Goal: Information Seeking & Learning: Learn about a topic

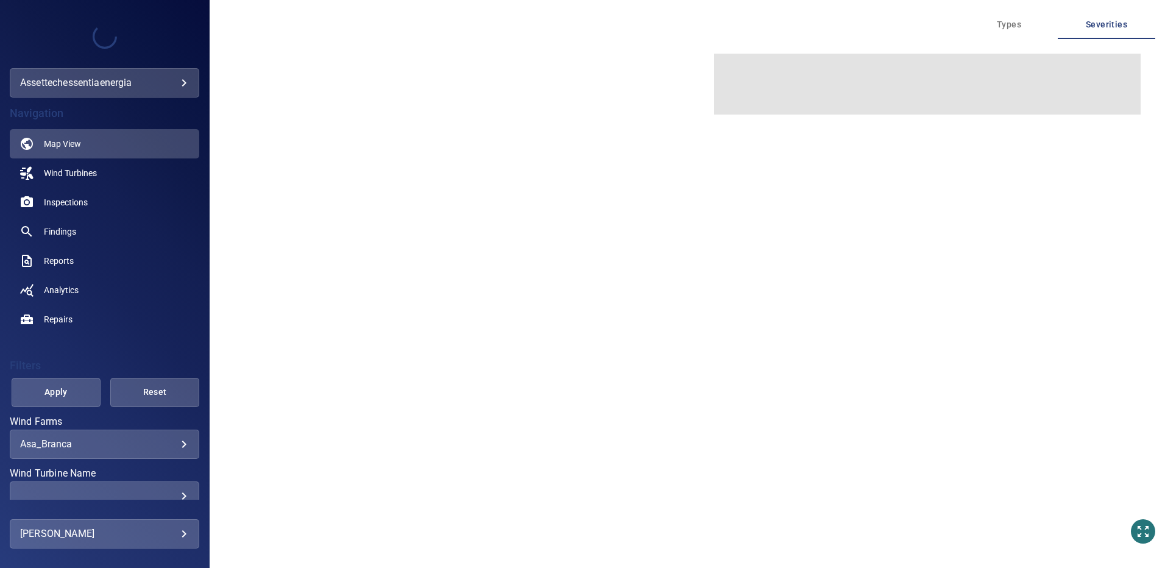
click at [176, 446] on body "**********" at bounding box center [582, 284] width 1165 height 568
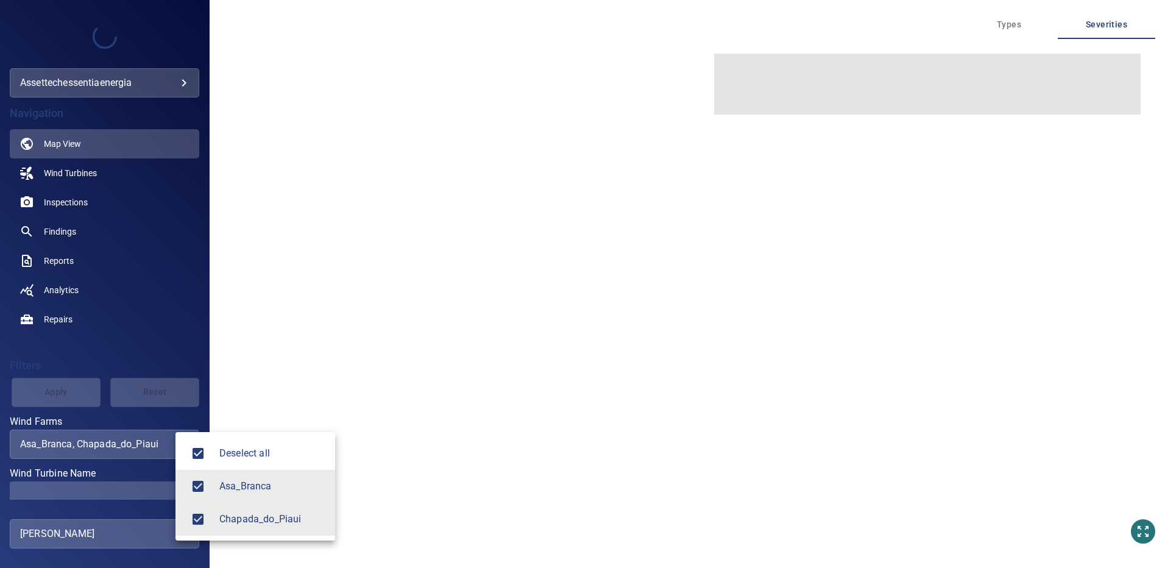
type input "**********"
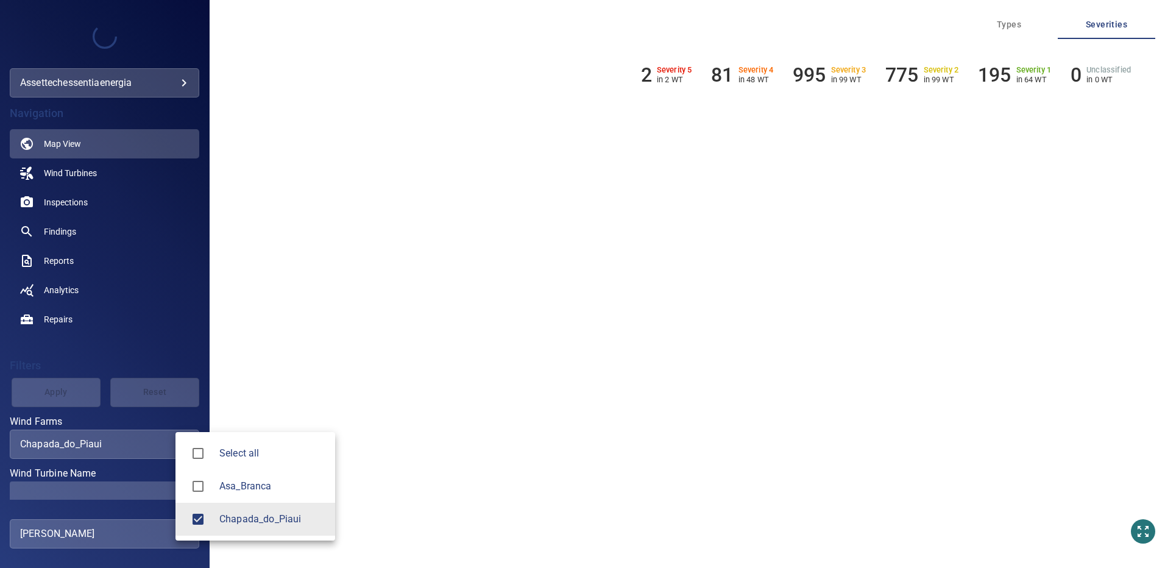
click at [151, 483] on div at bounding box center [582, 284] width 1165 height 568
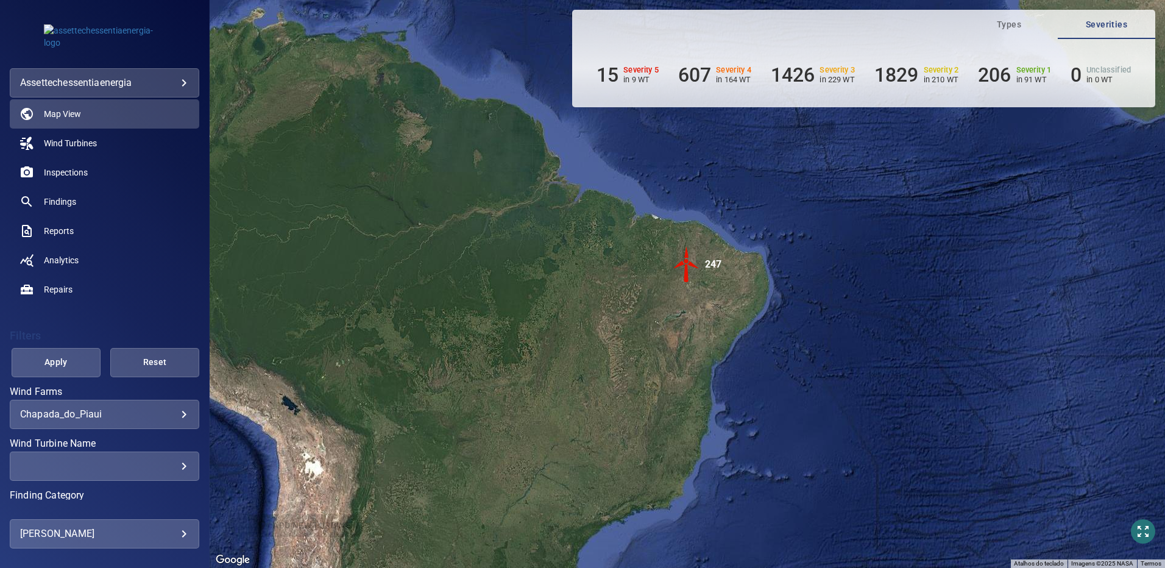
scroll to position [35, 0]
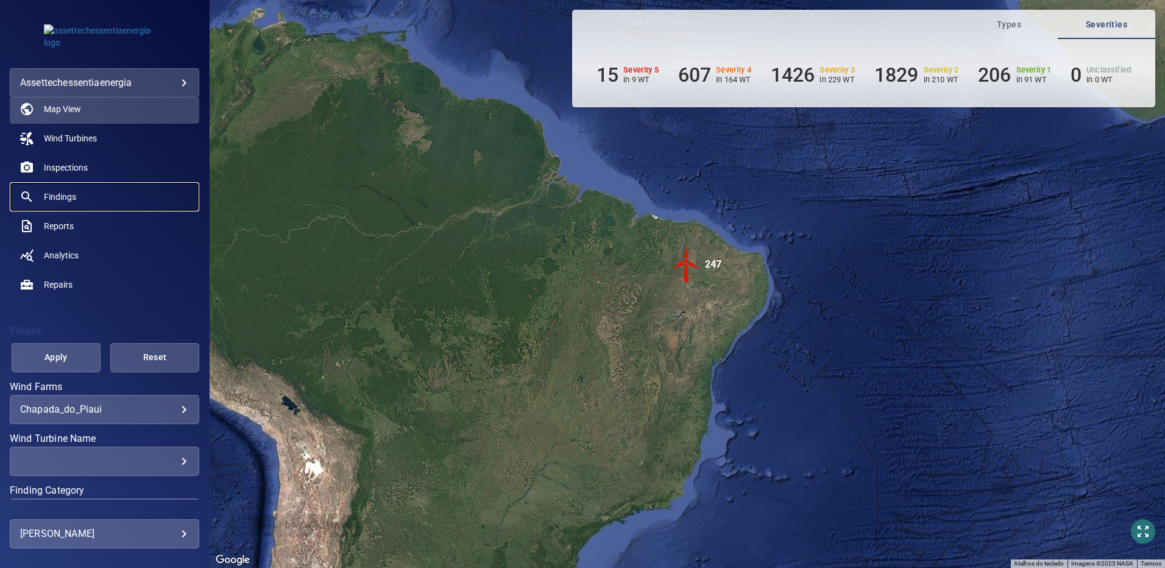
click at [63, 196] on span "Findings" at bounding box center [60, 197] width 32 height 12
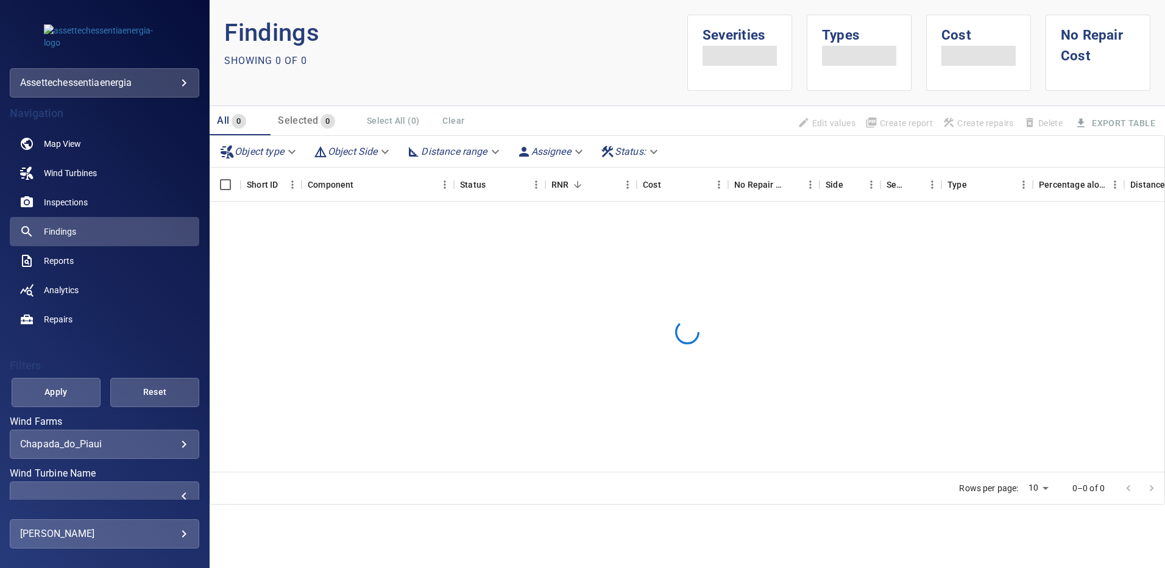
scroll to position [2, 0]
click at [175, 493] on div "​" at bounding box center [104, 494] width 169 height 12
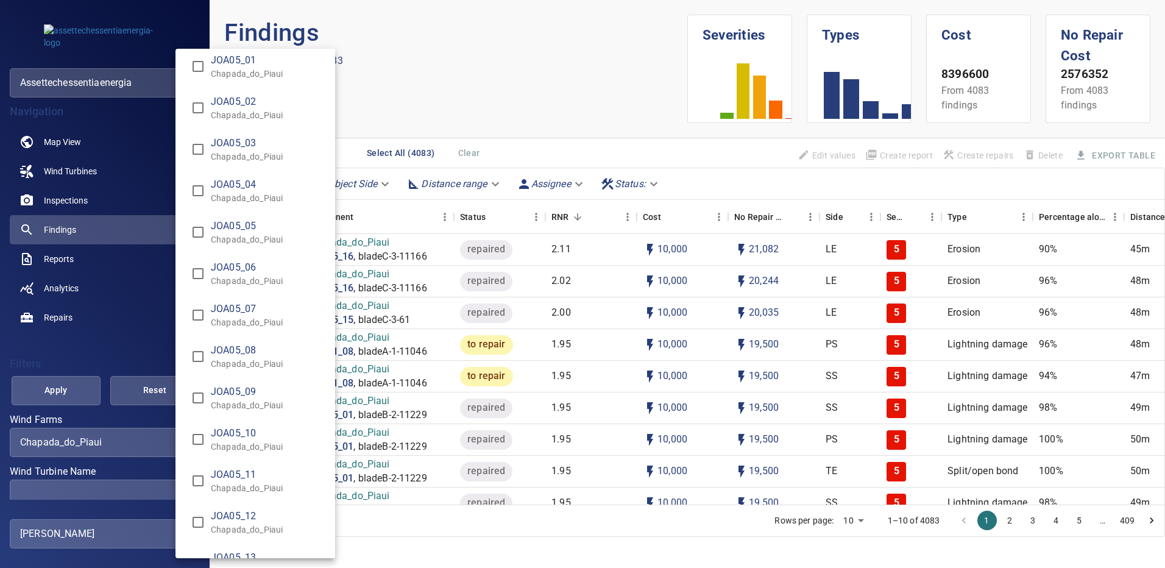
scroll to position [4080, 0]
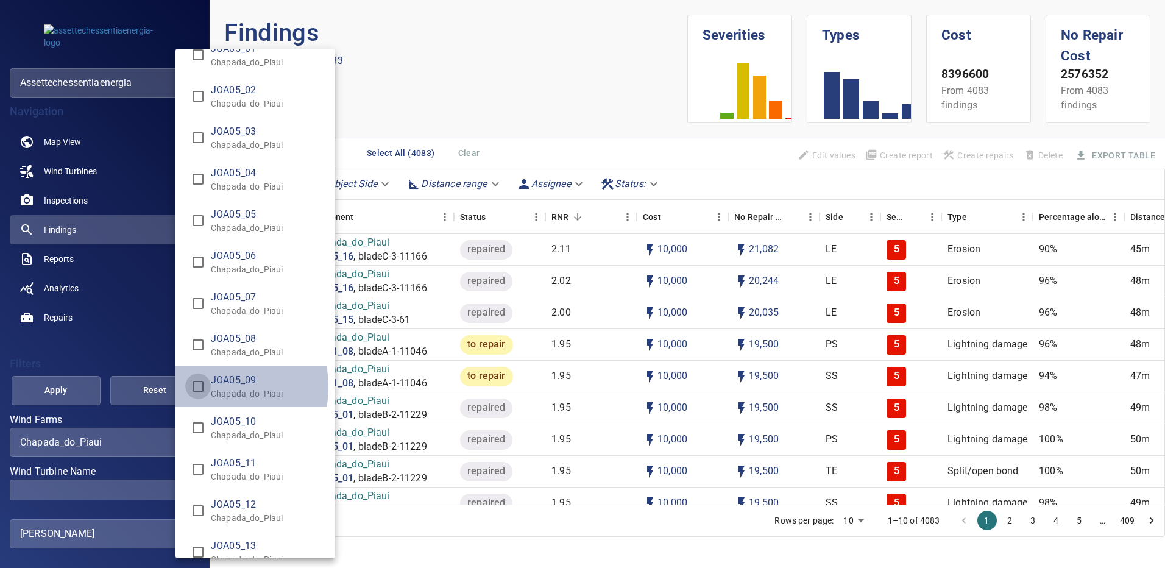
type input "**********"
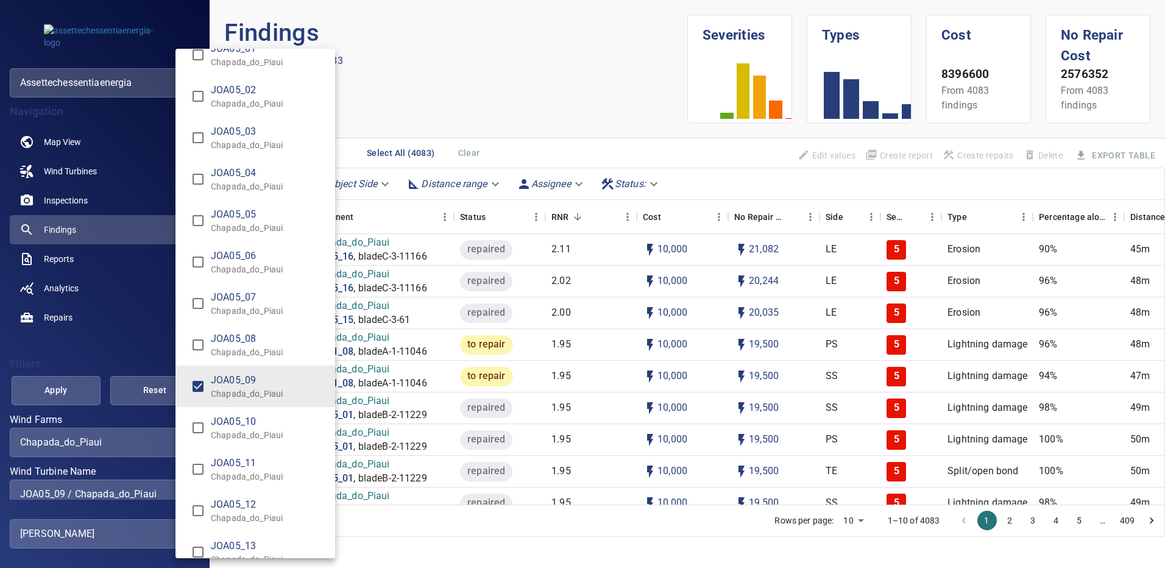
click at [73, 392] on div "Wind Turbine Name" at bounding box center [582, 284] width 1165 height 568
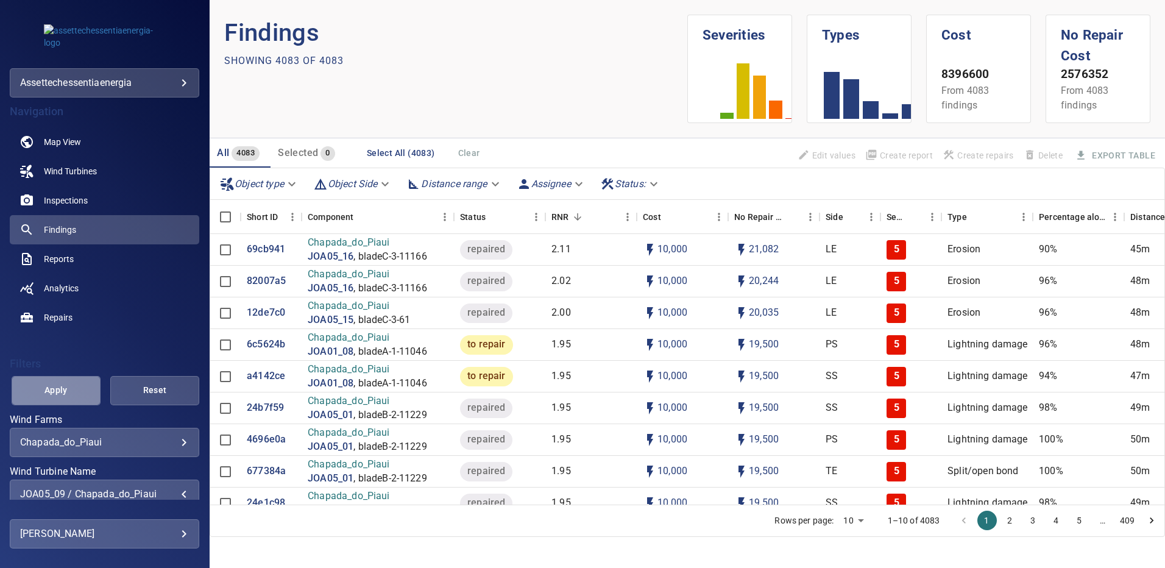
click at [73, 392] on span "Apply" at bounding box center [56, 390] width 58 height 15
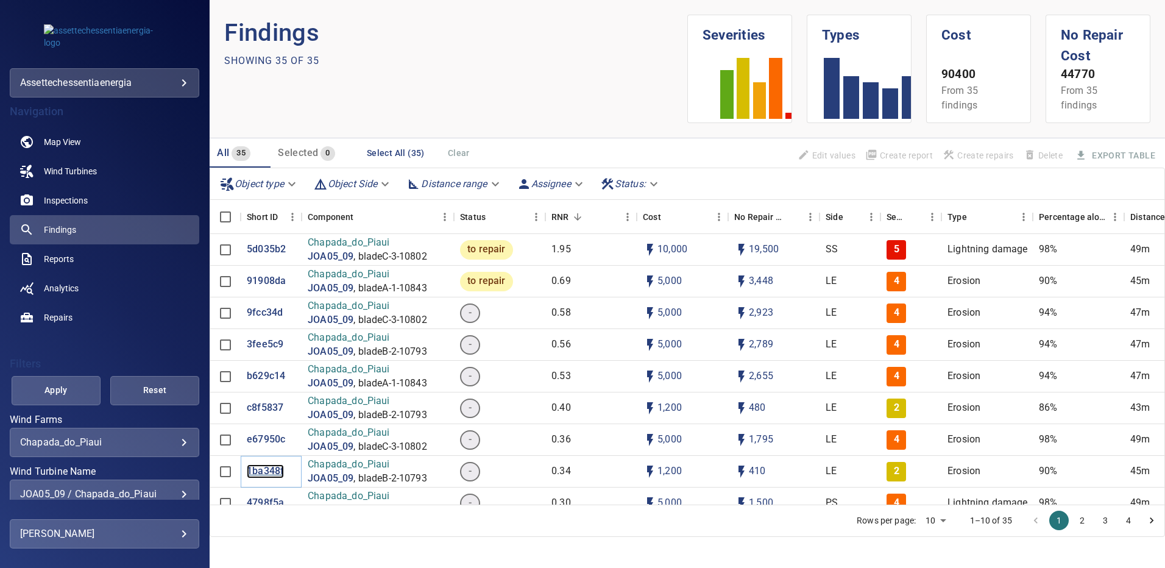
click at [271, 475] on p "1ba348f" at bounding box center [265, 471] width 37 height 14
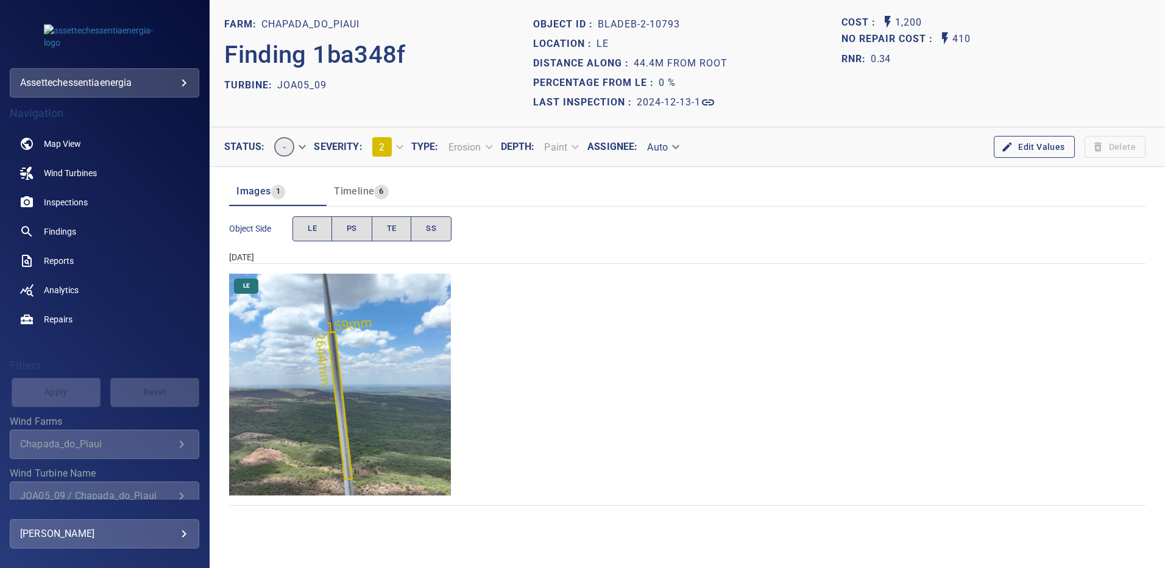
click at [414, 348] on img "Chapada_do_Piaui/JOA05_09/2024-12-13-1/2024-12-13-2/image91wp91.jpg" at bounding box center [340, 385] width 222 height 222
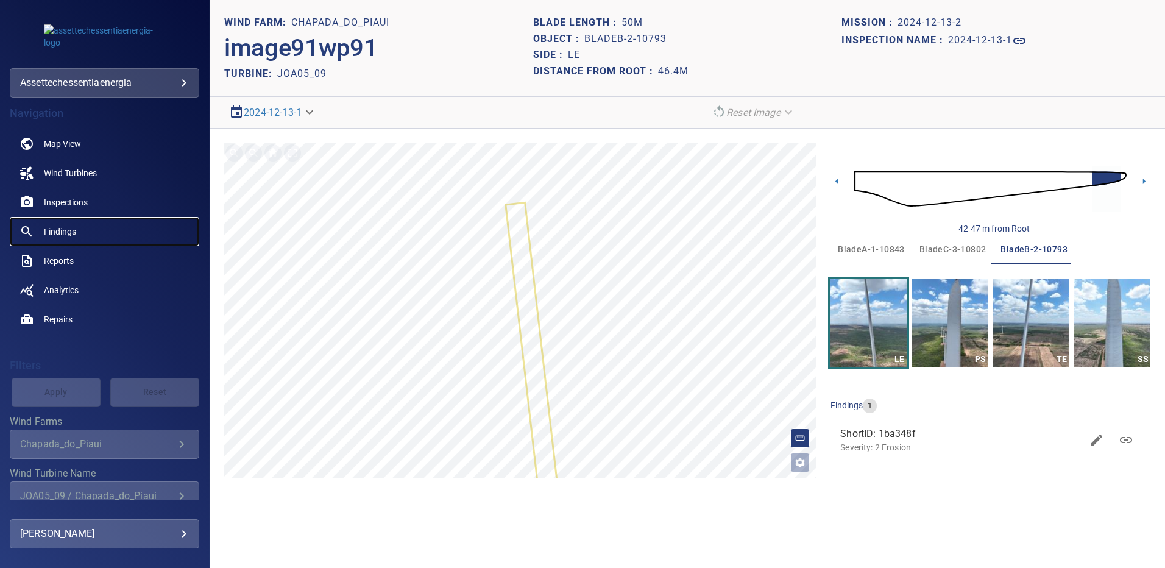
click at [66, 226] on span "Findings" at bounding box center [60, 231] width 32 height 12
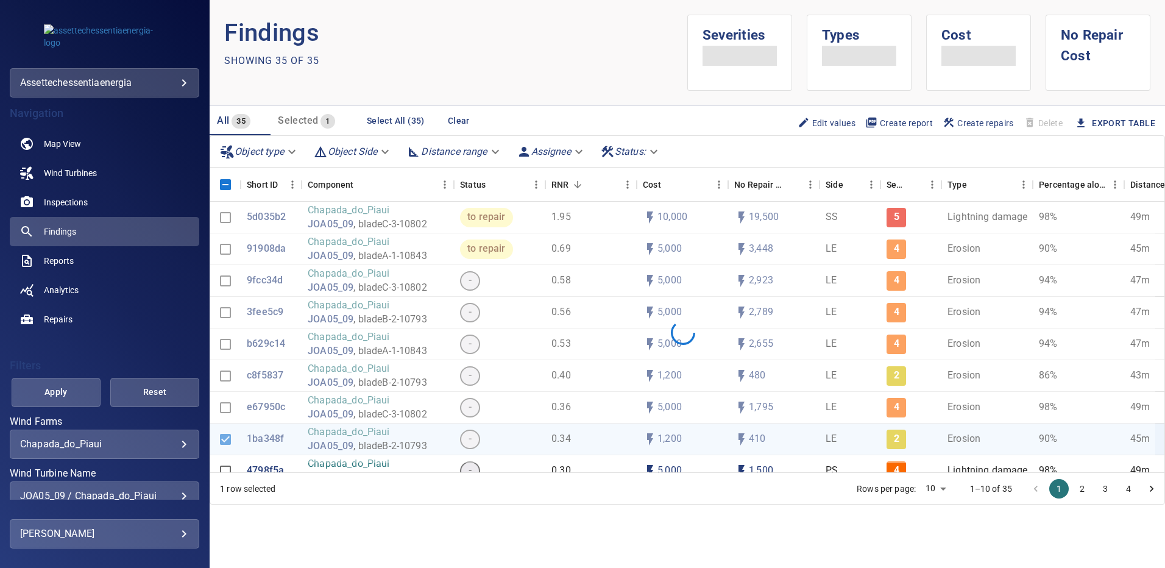
click at [172, 494] on div "JOA05_09 / Chapada_do_Piaui" at bounding box center [104, 496] width 169 height 12
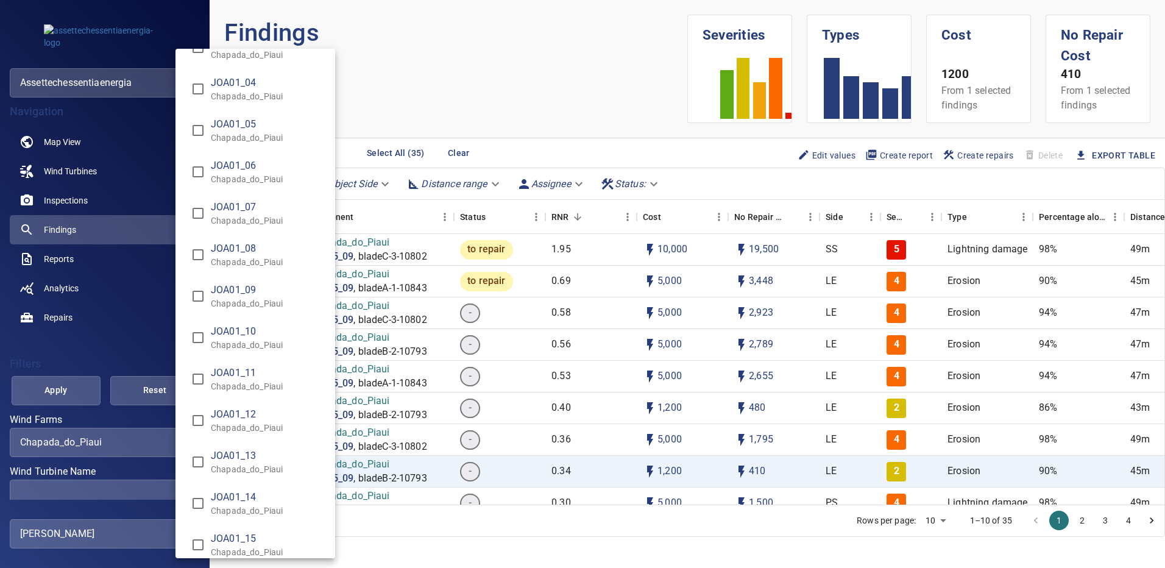
scroll to position [2132, 0]
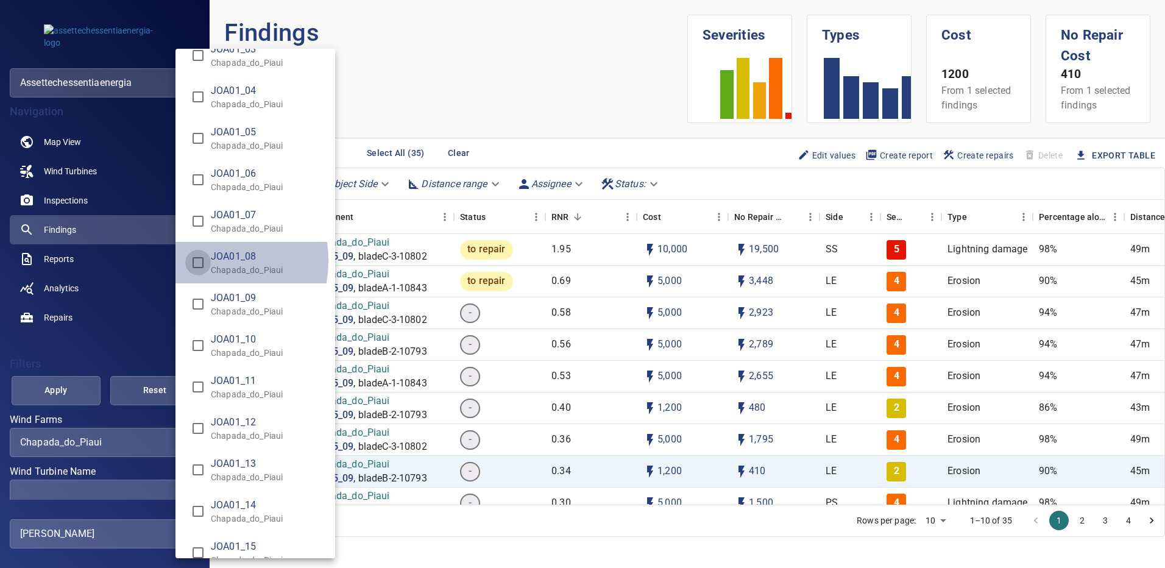
type input "**********"
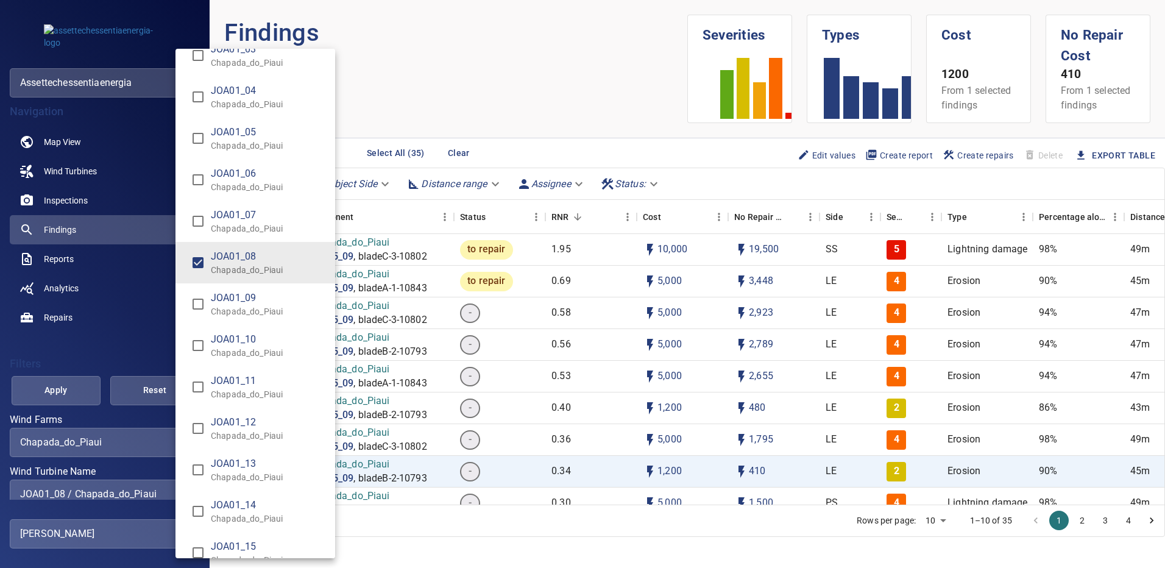
click at [79, 384] on div "Wind Turbine Name" at bounding box center [582, 284] width 1165 height 568
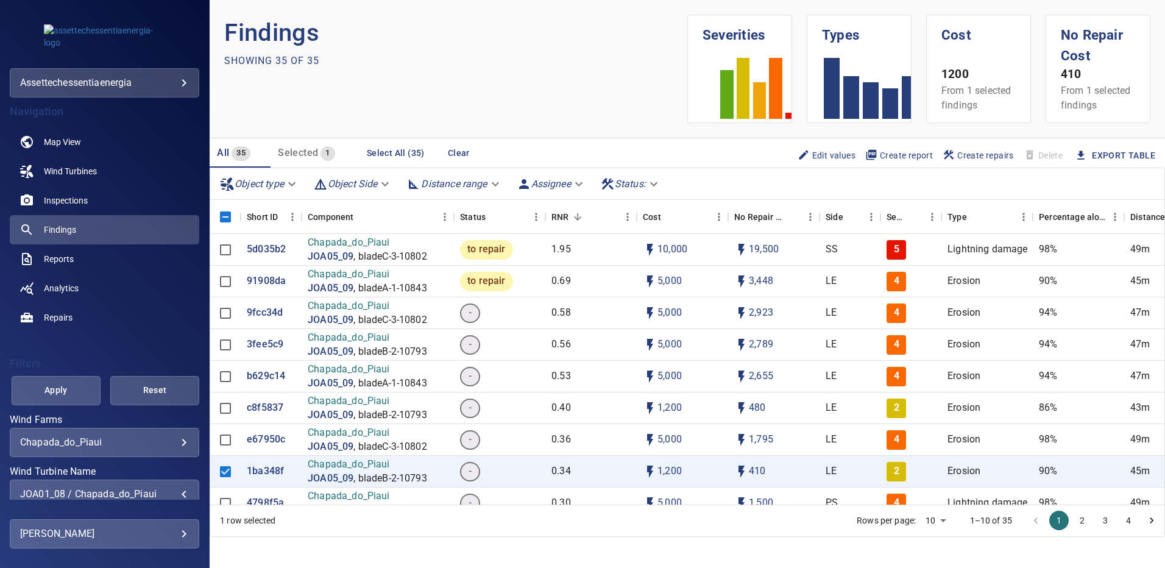
click at [80, 386] on button "Apply" at bounding box center [56, 390] width 89 height 29
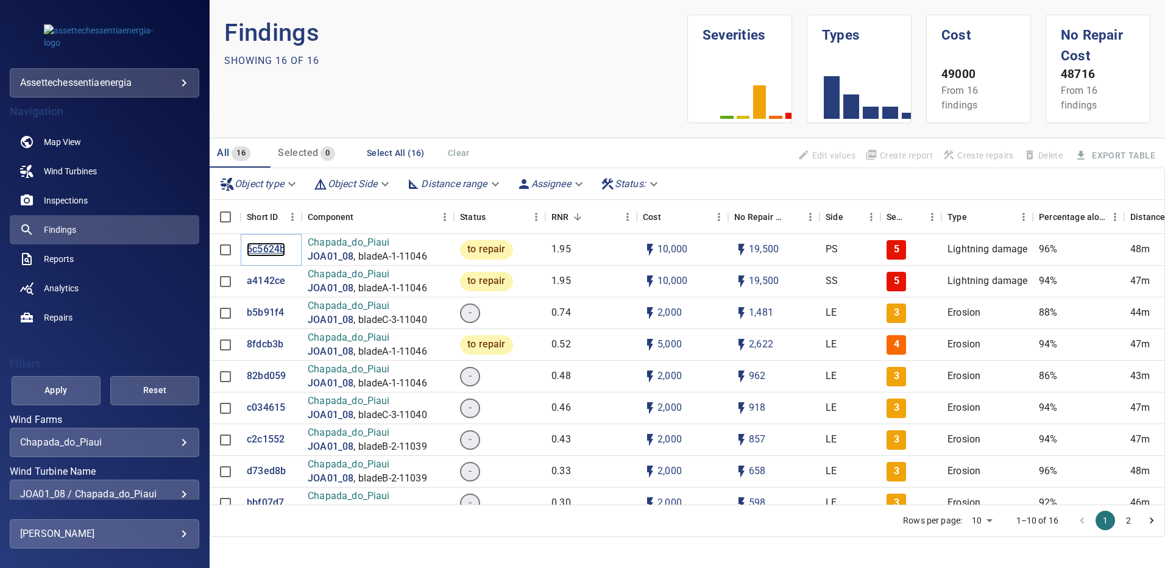
click at [252, 247] on p "6c5624b" at bounding box center [266, 249] width 38 height 14
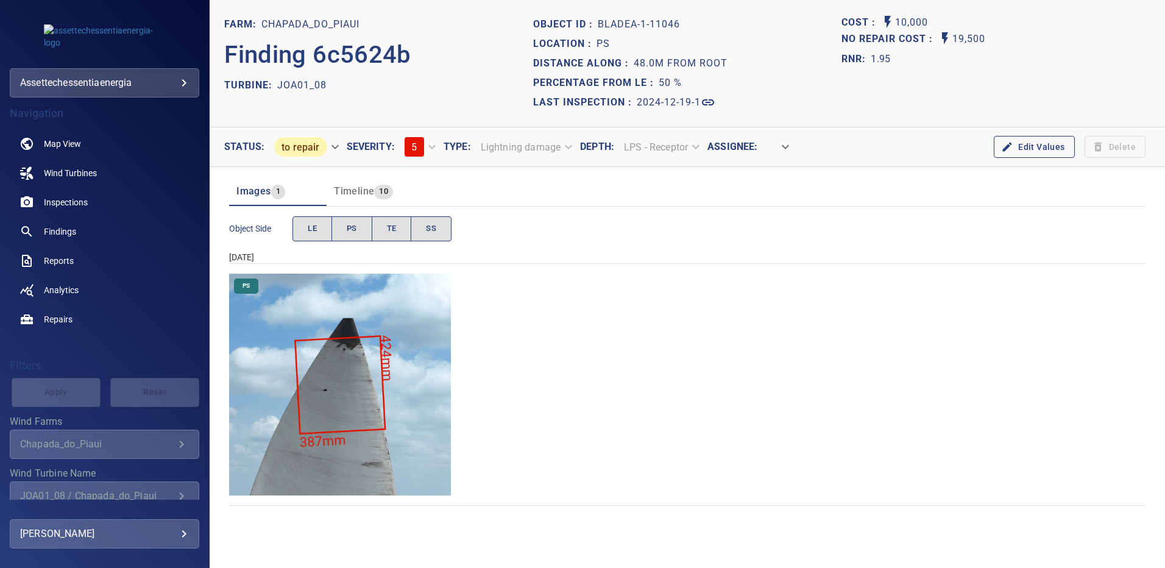
click at [363, 306] on img "Chapada_do_Piaui/JOA01_08/2024-12-19-1/2024-12-19-1/image35wp35.jpg" at bounding box center [340, 385] width 222 height 222
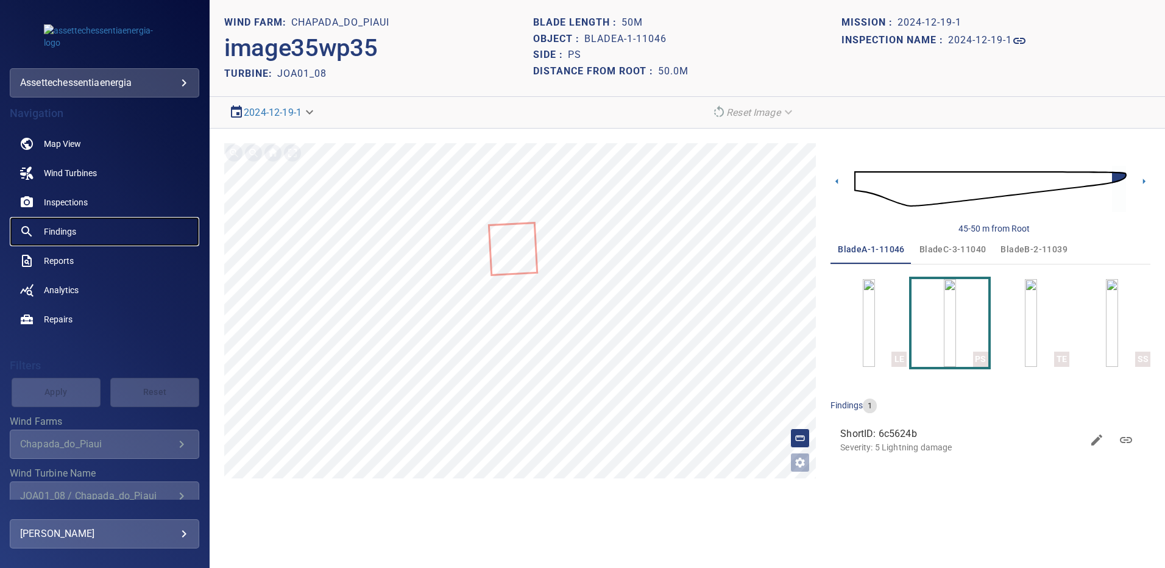
click at [71, 225] on span "Findings" at bounding box center [60, 231] width 32 height 12
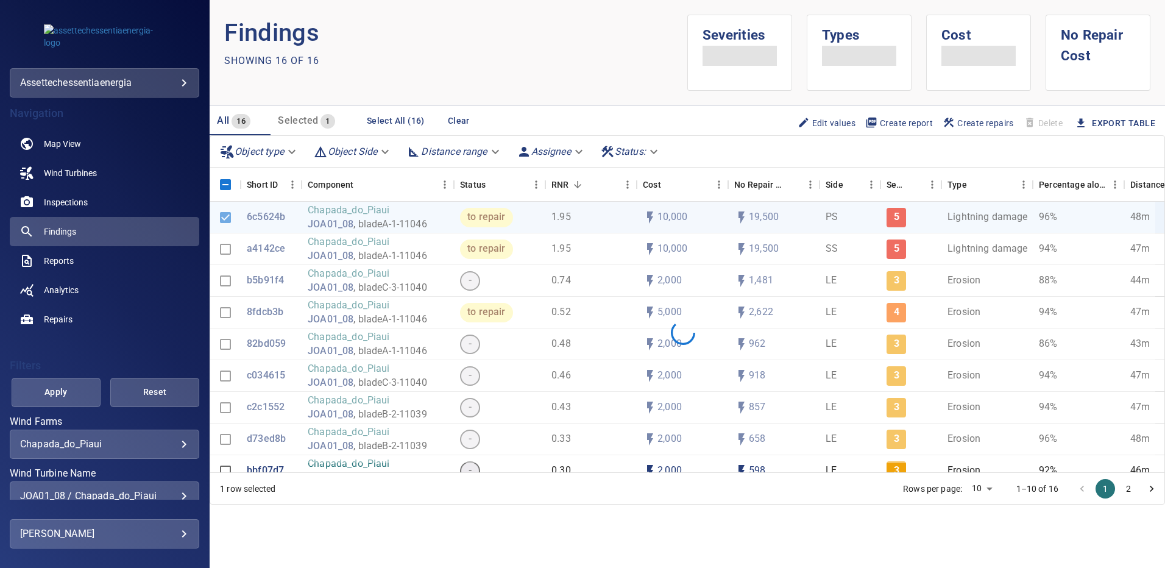
click at [178, 496] on div "JOA01_08 / Chapada_do_Piaui" at bounding box center [104, 496] width 169 height 12
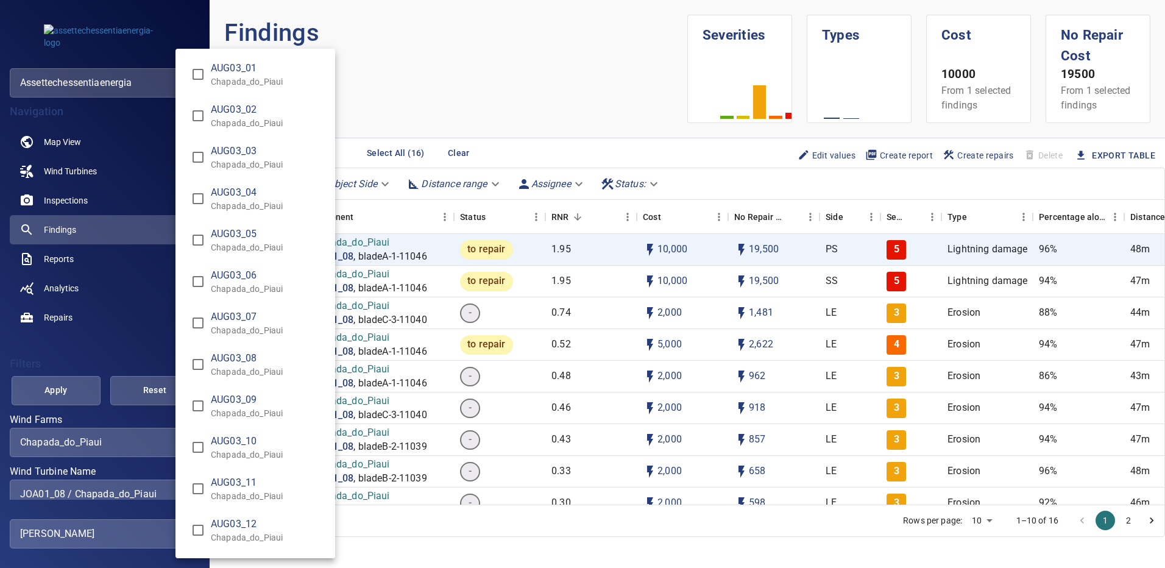
scroll to position [2091, 0]
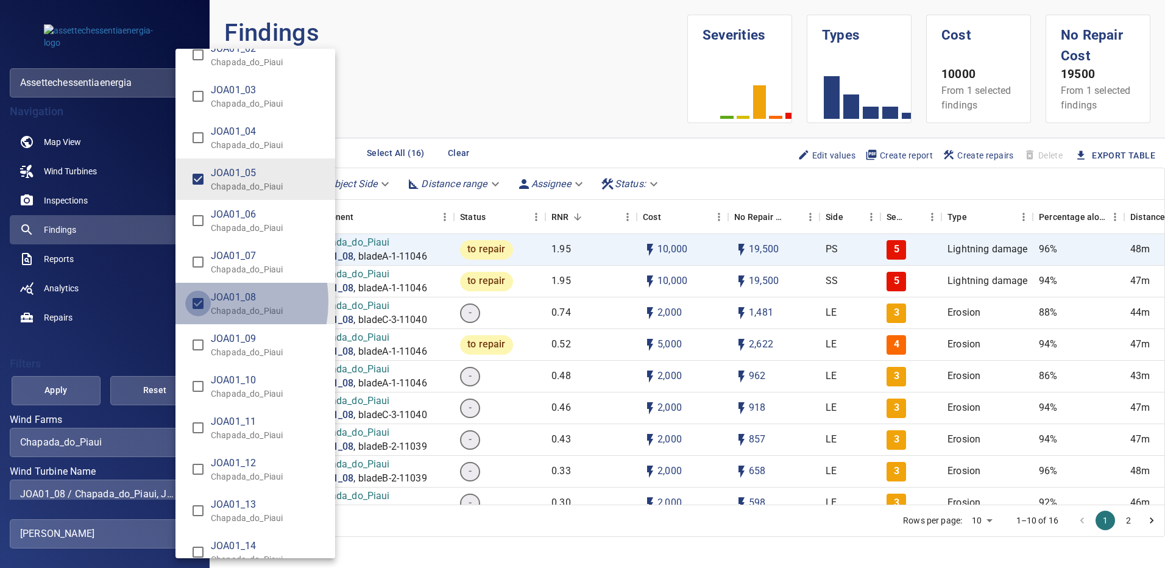
type input "**********"
click at [72, 387] on div "Wind Turbine Name" at bounding box center [582, 284] width 1165 height 568
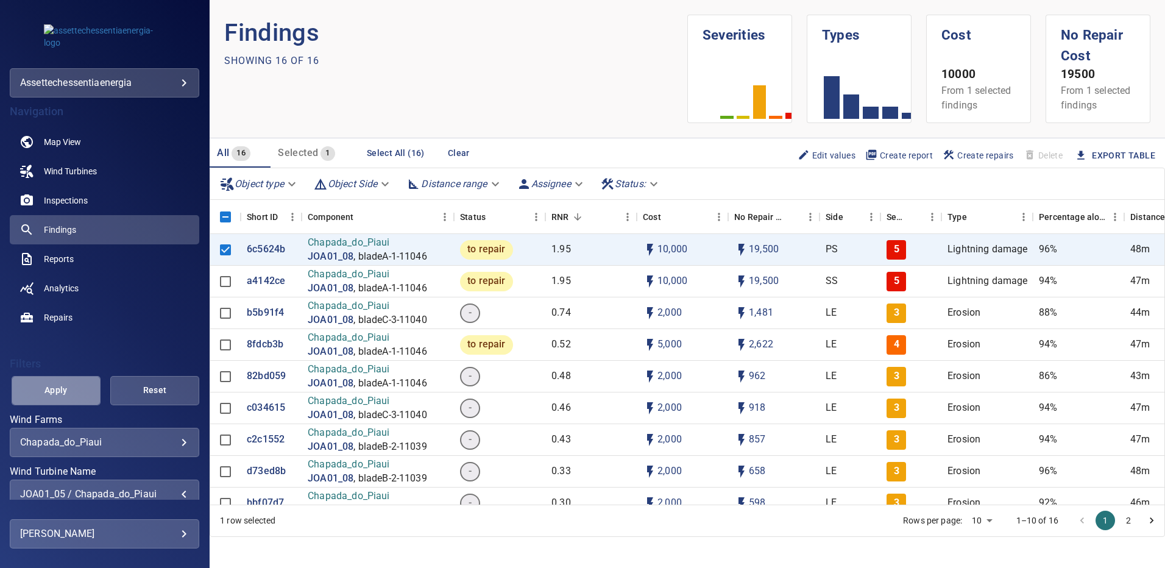
click at [71, 389] on span "Apply" at bounding box center [56, 390] width 58 height 15
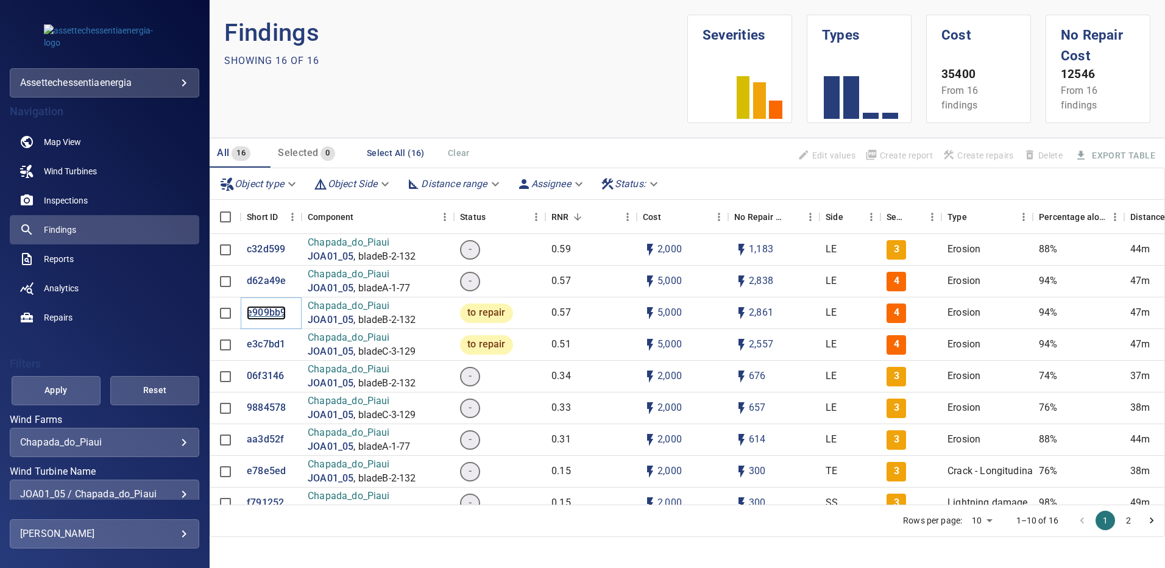
click at [269, 316] on p "e909bb9" at bounding box center [266, 313] width 39 height 14
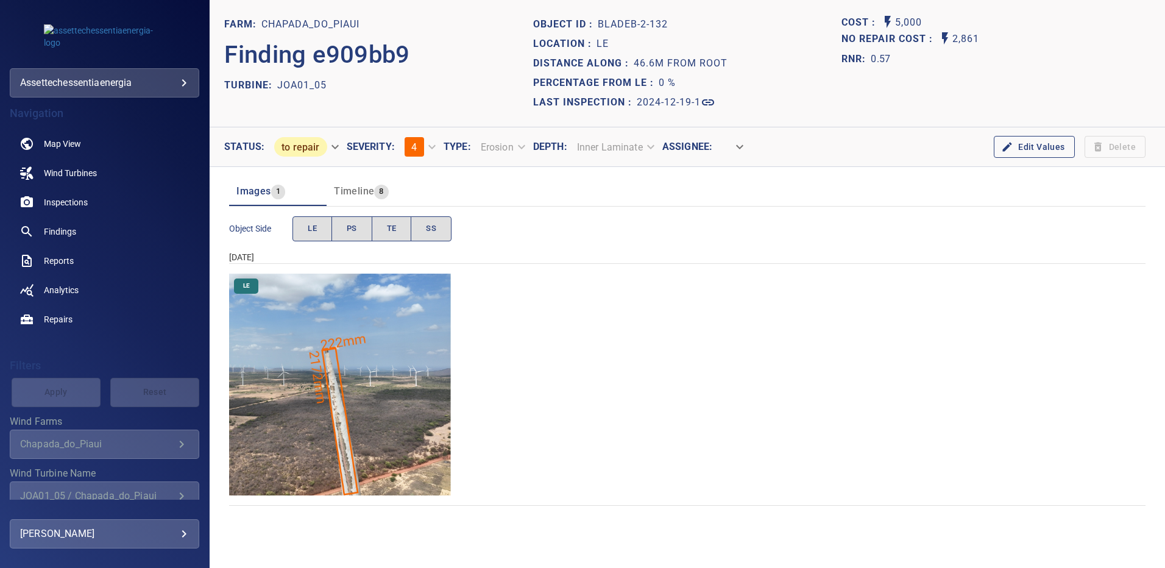
click at [374, 387] on img "Chapada_do_Piaui/JOA01_05/2024-12-19-1/2024-12-19-2/image84wp84.jpg" at bounding box center [340, 385] width 222 height 222
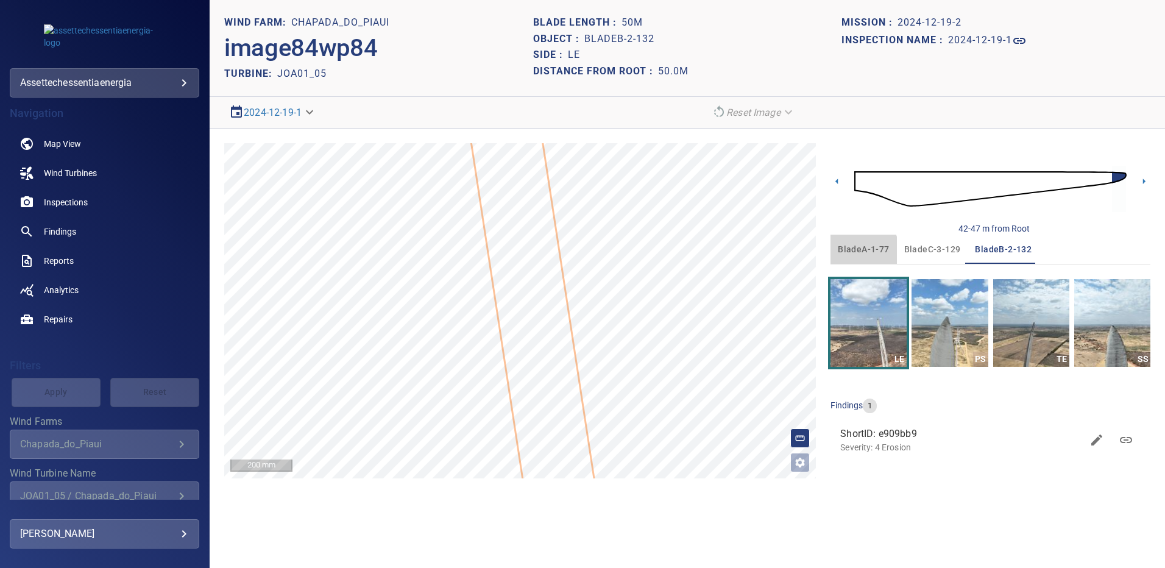
click at [856, 251] on span "bladeA-1-77" at bounding box center [863, 249] width 51 height 15
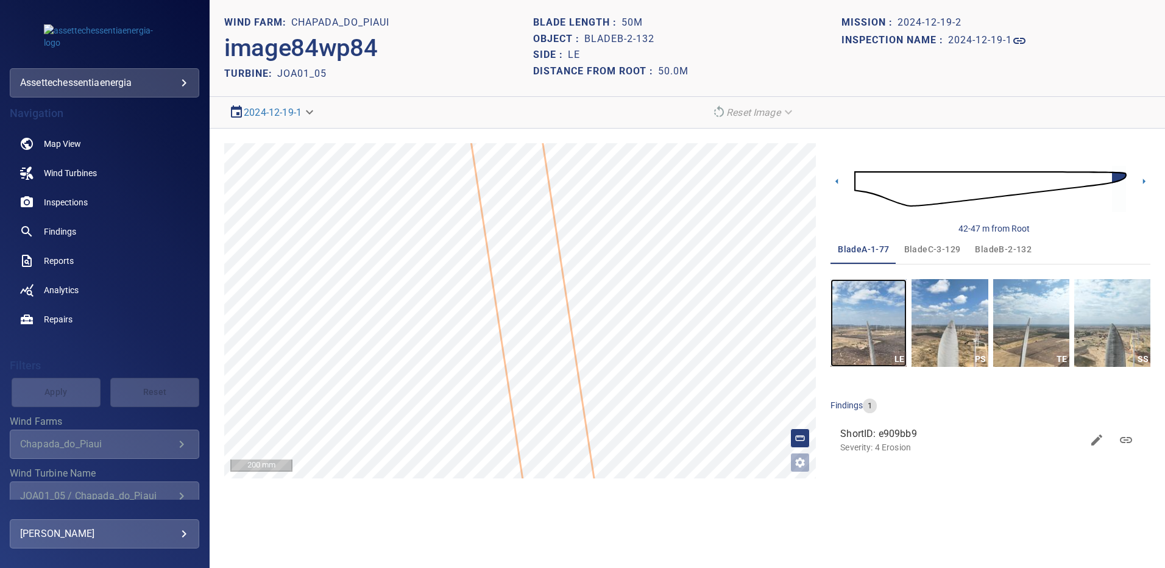
click at [870, 322] on img "button" at bounding box center [868, 323] width 76 height 88
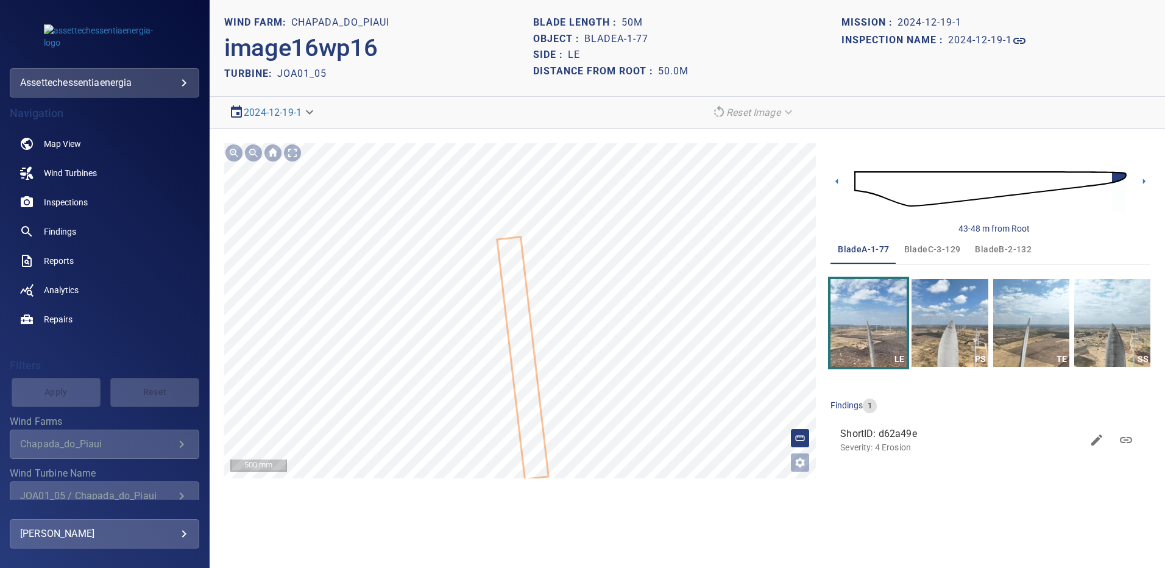
click at [936, 247] on span "bladeC-3-129" at bounding box center [932, 249] width 57 height 15
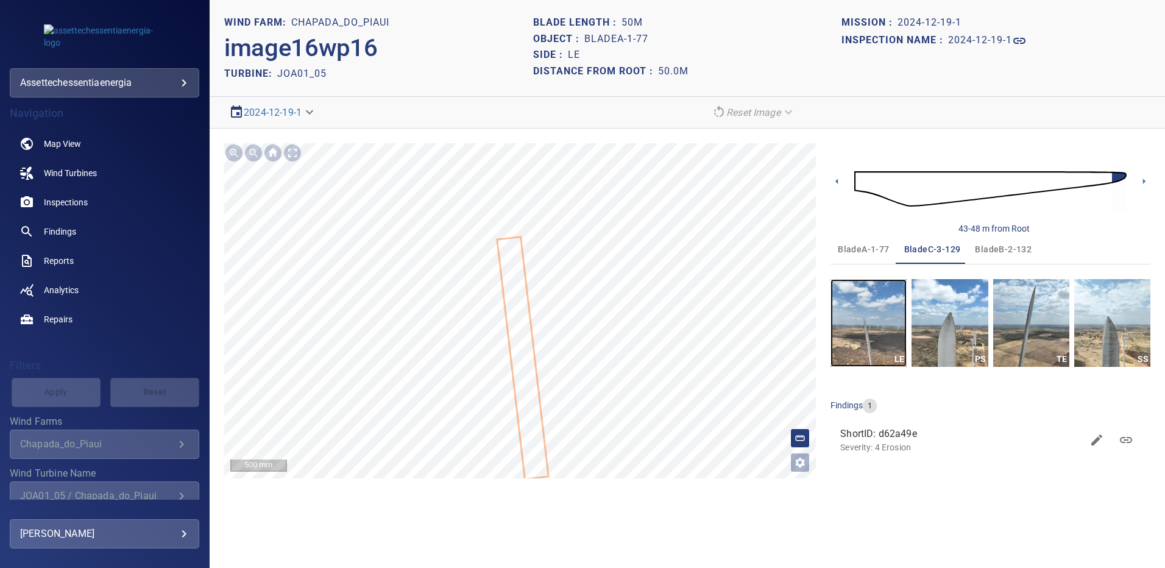
click at [859, 338] on img "button" at bounding box center [868, 323] width 76 height 88
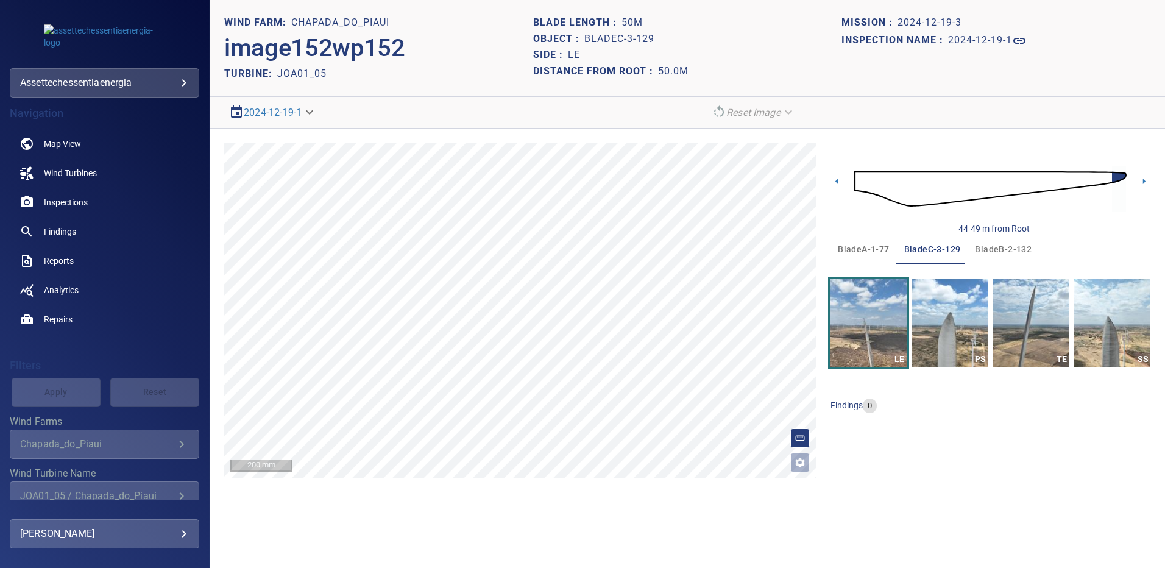
click at [716, 527] on section "**********" at bounding box center [687, 284] width 955 height 568
click at [66, 230] on span "Findings" at bounding box center [60, 231] width 32 height 12
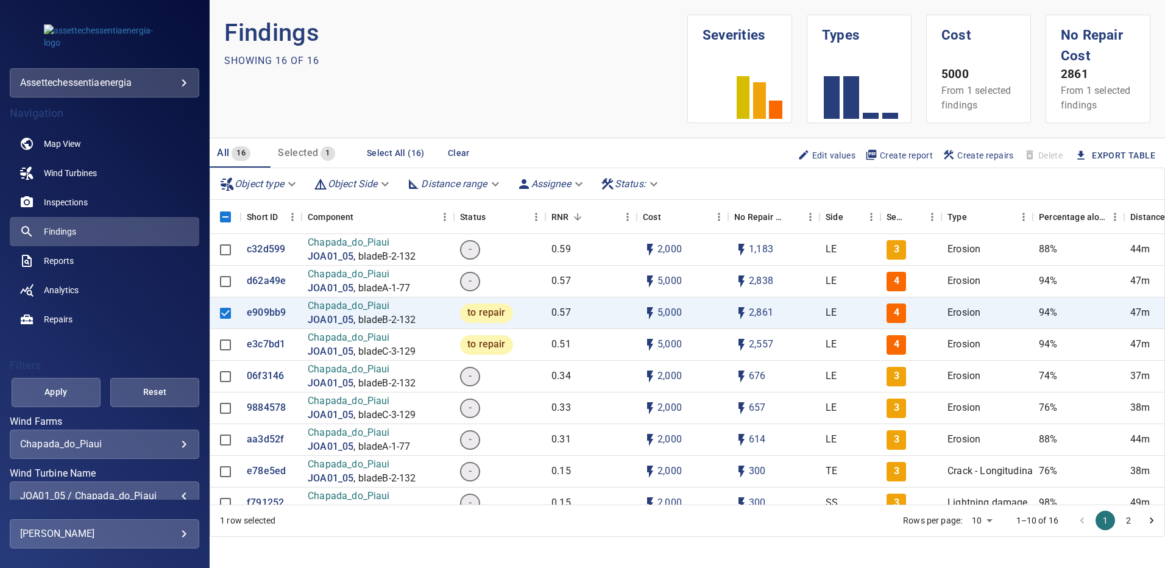
click at [175, 495] on div "JOA01_05 / Chapada_do_Piaui" at bounding box center [104, 496] width 169 height 12
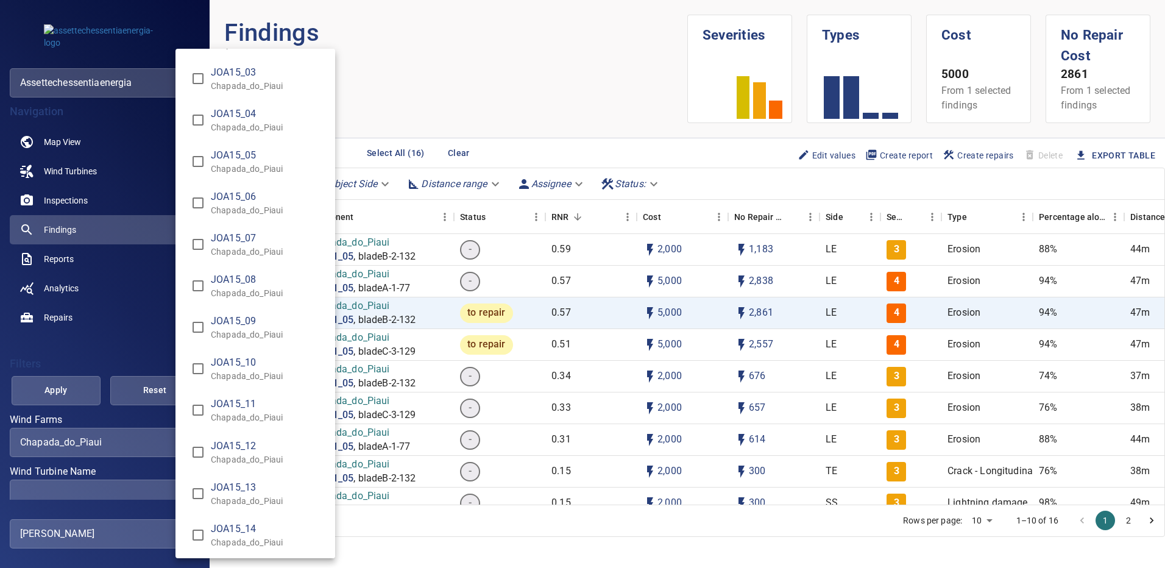
scroll to position [8903, 0]
type input "**********"
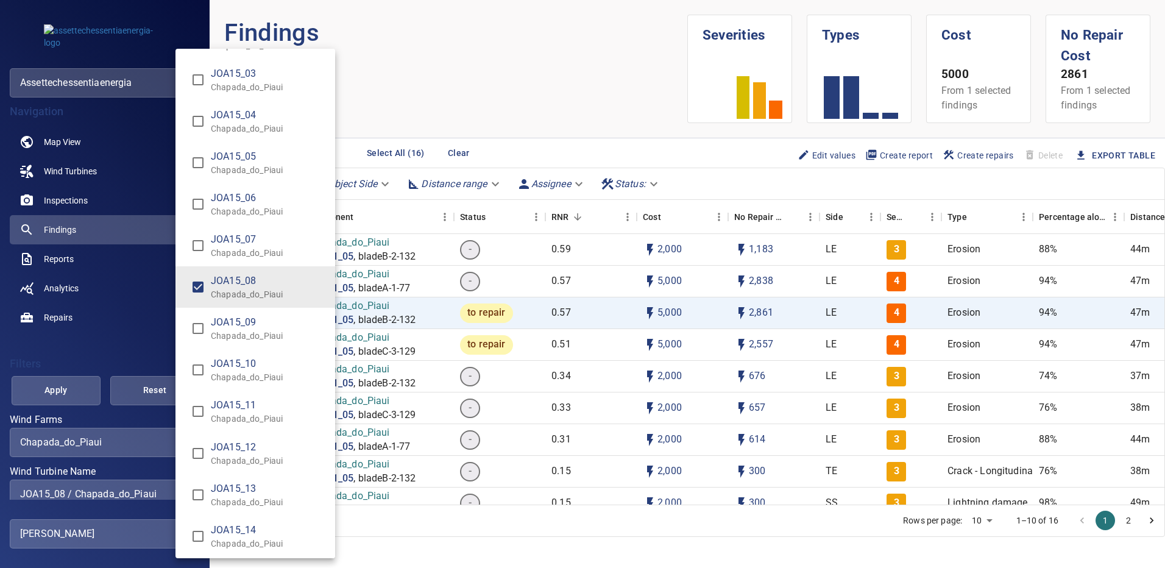
click at [68, 394] on div "Wind Turbine Name" at bounding box center [582, 284] width 1165 height 568
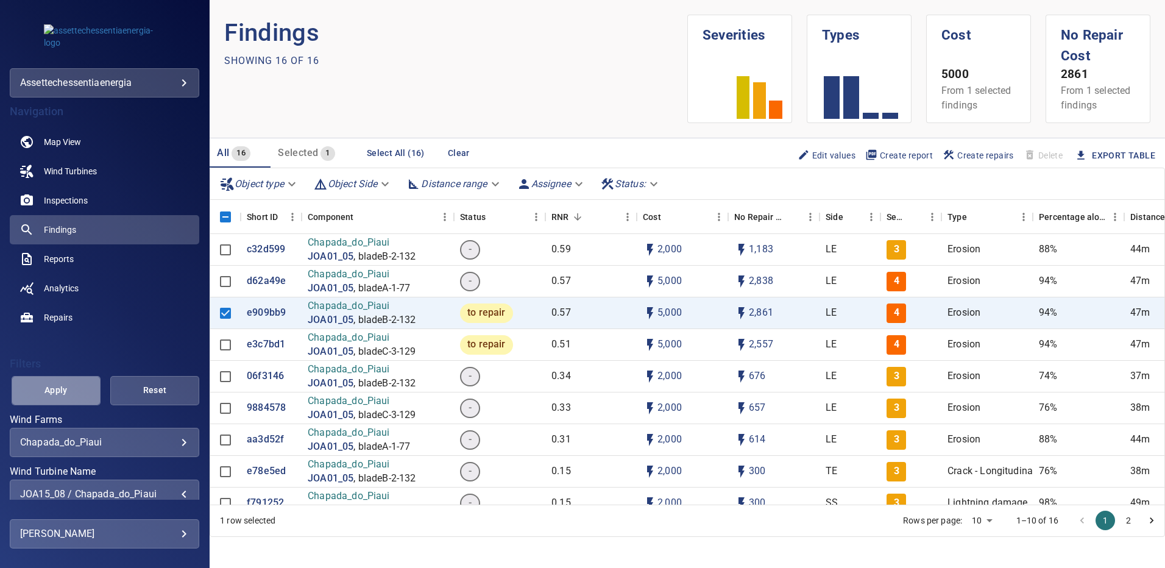
click at [72, 385] on span "Apply" at bounding box center [56, 390] width 58 height 15
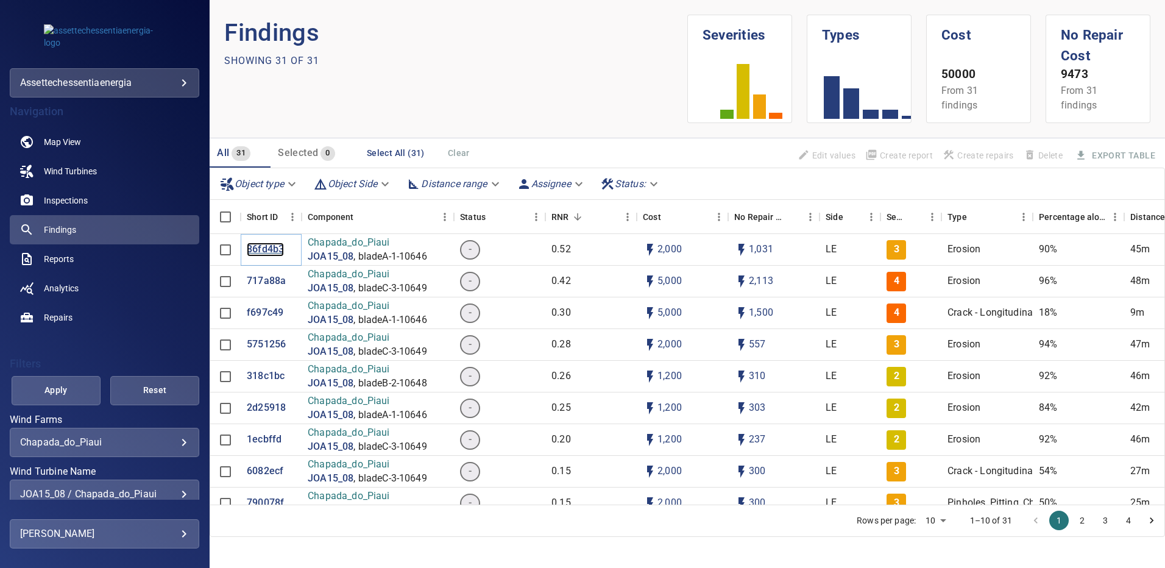
click at [270, 250] on p "86fd4b3" at bounding box center [265, 249] width 37 height 14
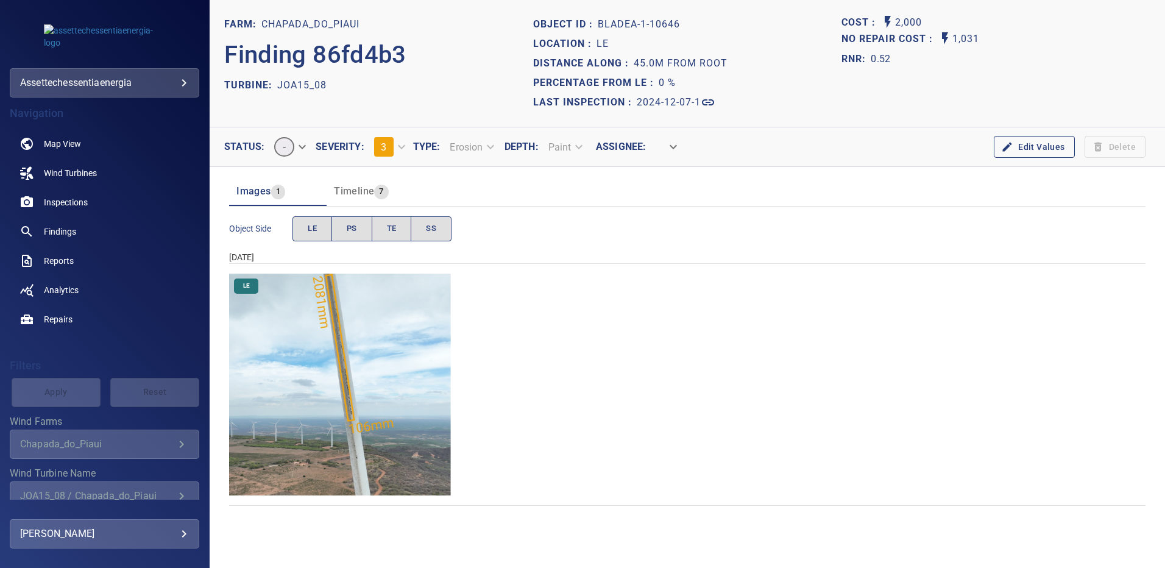
click at [408, 312] on img "Chapada_do_Piaui/JOA15_08/2024-12-07-1/2024-12-07-1/image20wp20.jpg" at bounding box center [340, 385] width 222 height 222
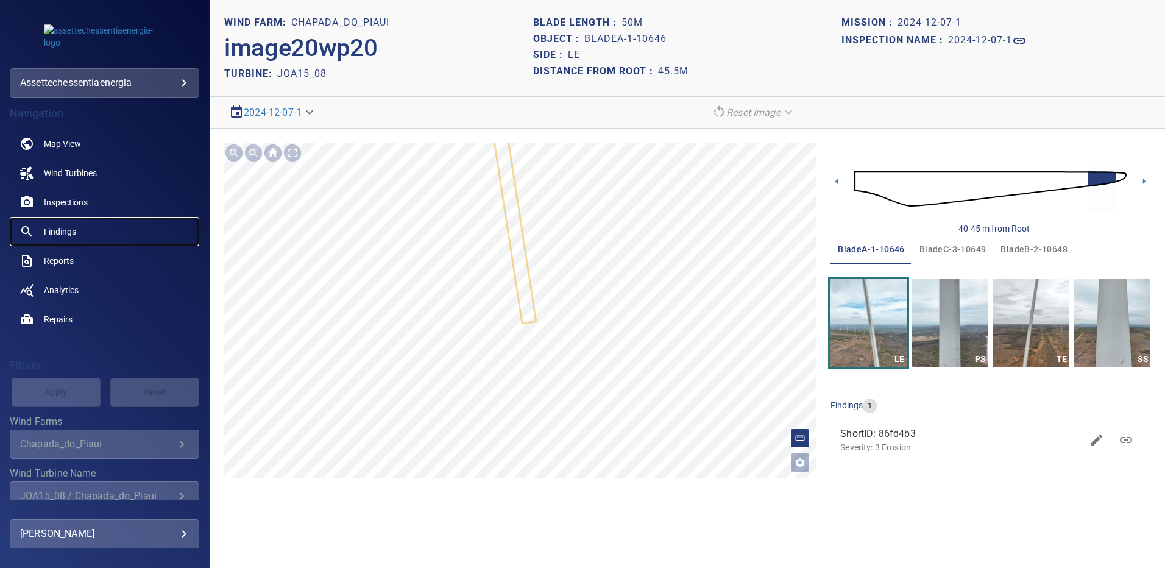
click at [60, 228] on span "Findings" at bounding box center [60, 231] width 32 height 12
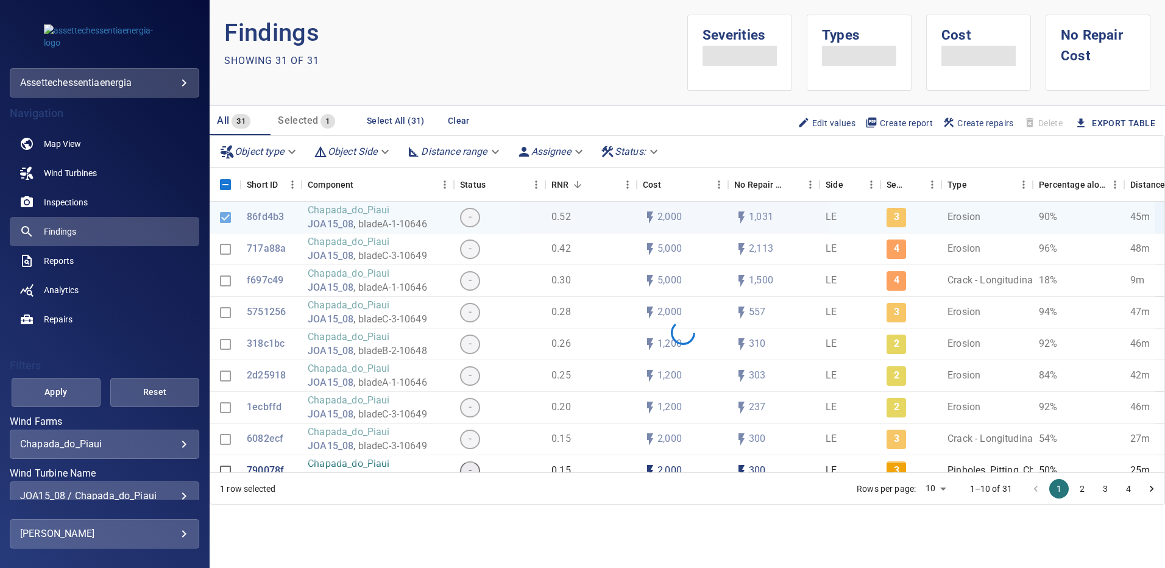
click at [179, 490] on div "JOA15_08 / Chapada_do_Piaui" at bounding box center [104, 496] width 169 height 12
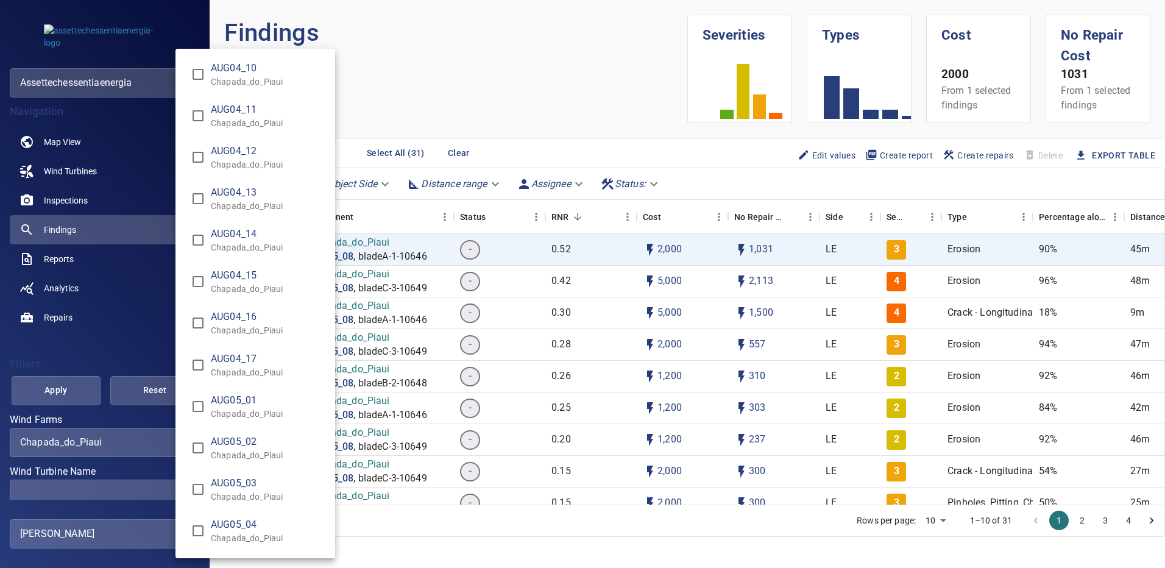
scroll to position [853, 0]
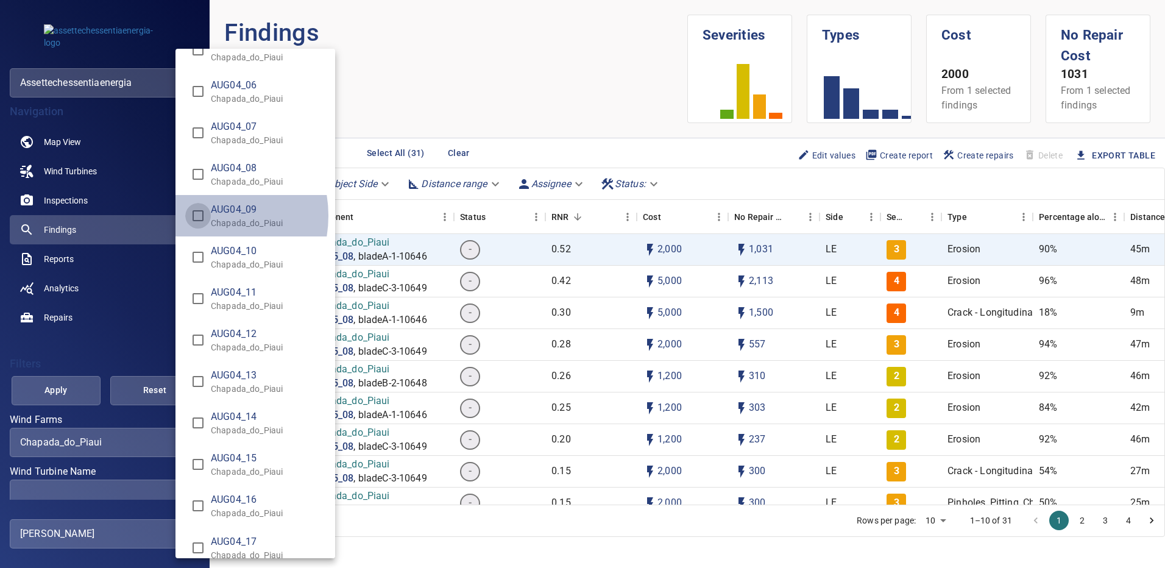
type input "**********"
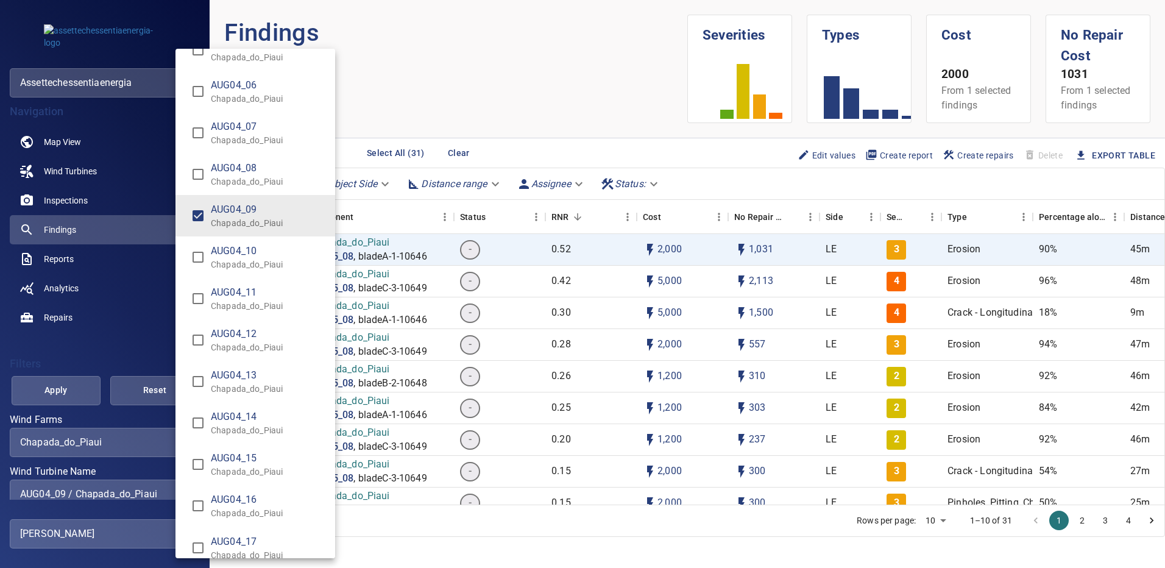
click at [77, 397] on div "Wind Turbine Name" at bounding box center [582, 284] width 1165 height 568
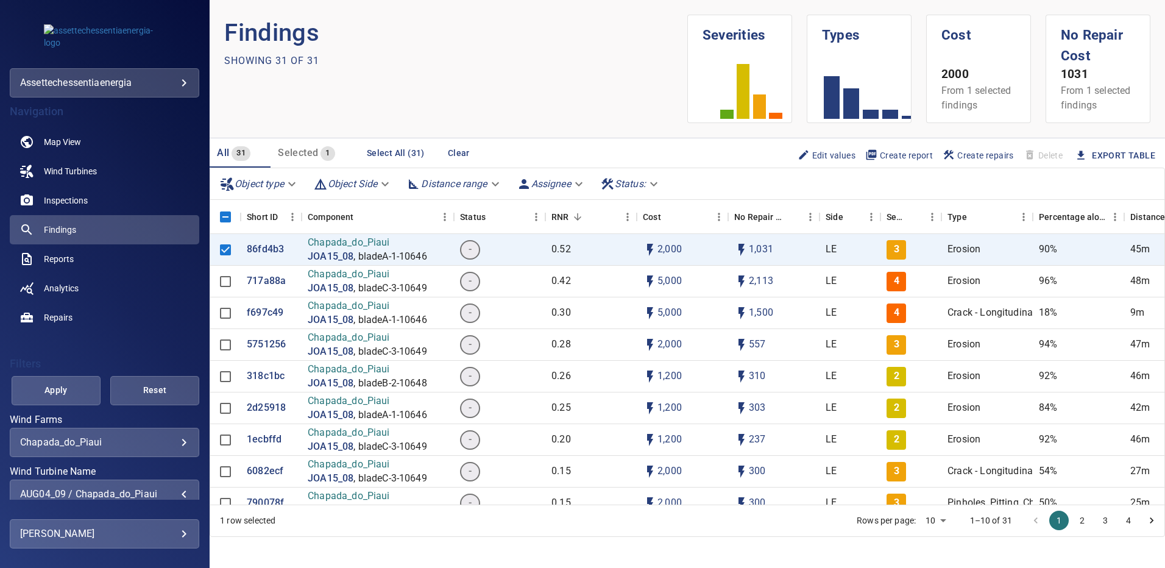
click at [77, 396] on span "Apply" at bounding box center [56, 390] width 58 height 15
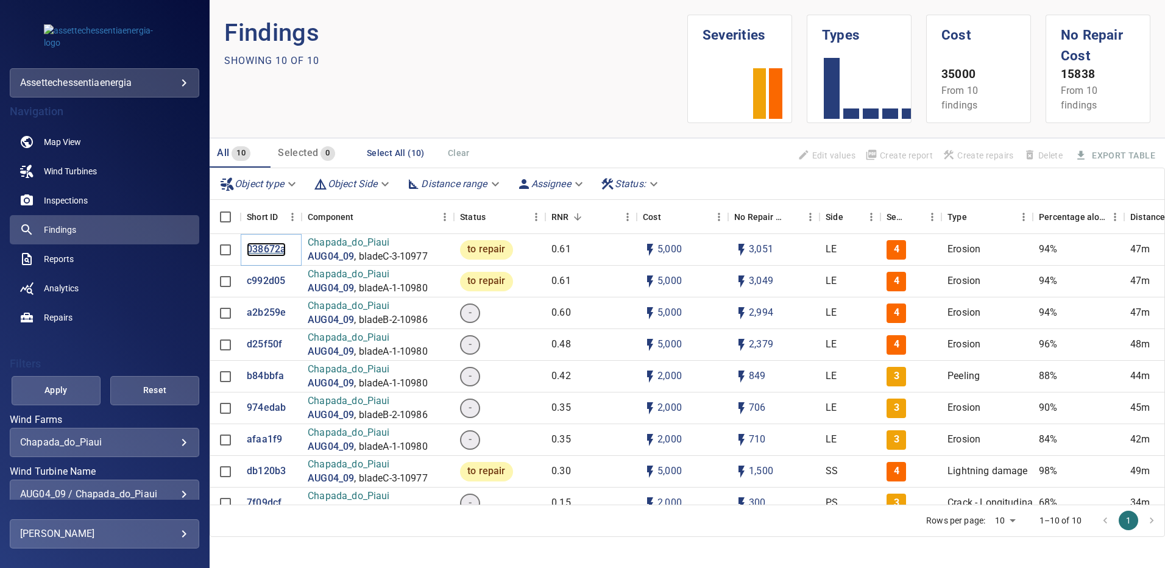
click at [265, 252] on p "038672a" at bounding box center [266, 249] width 39 height 14
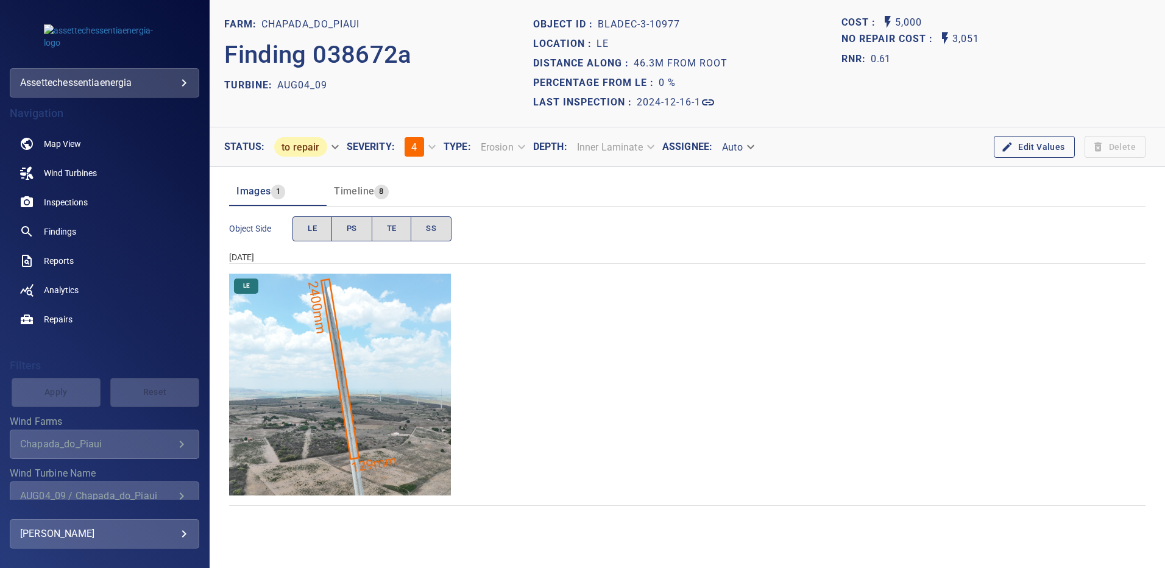
click at [389, 358] on img "Chapada_do_Piaui/AUG04_09/2024-12-16-1/2024-12-16-3/image152wp152.jpg" at bounding box center [340, 385] width 222 height 222
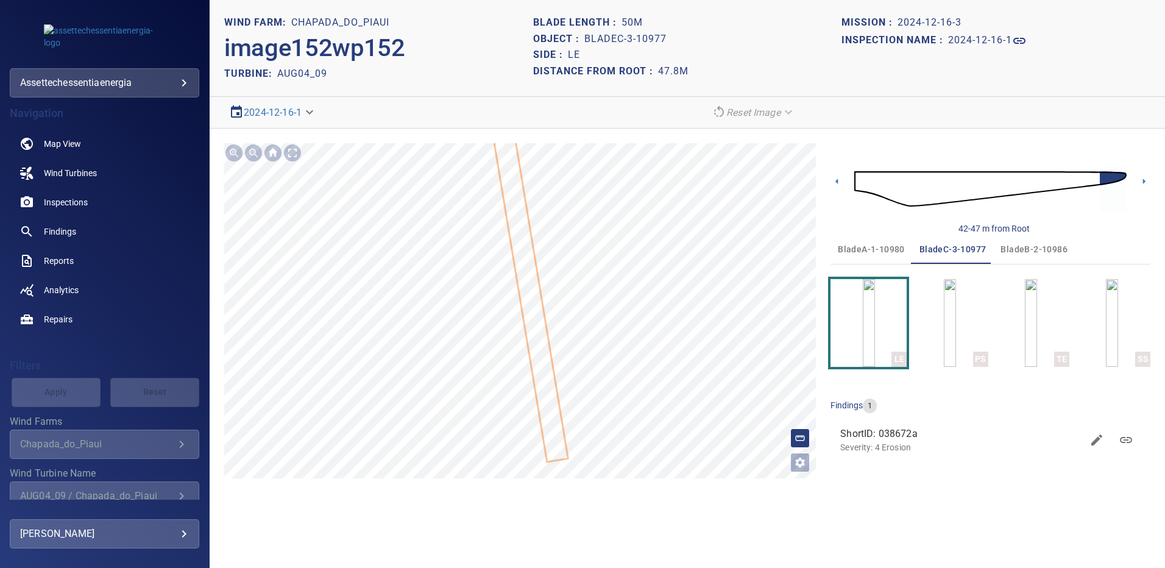
click at [865, 247] on span "bladeA-1-10980" at bounding box center [871, 249] width 67 height 15
